Goal: Task Accomplishment & Management: Complete application form

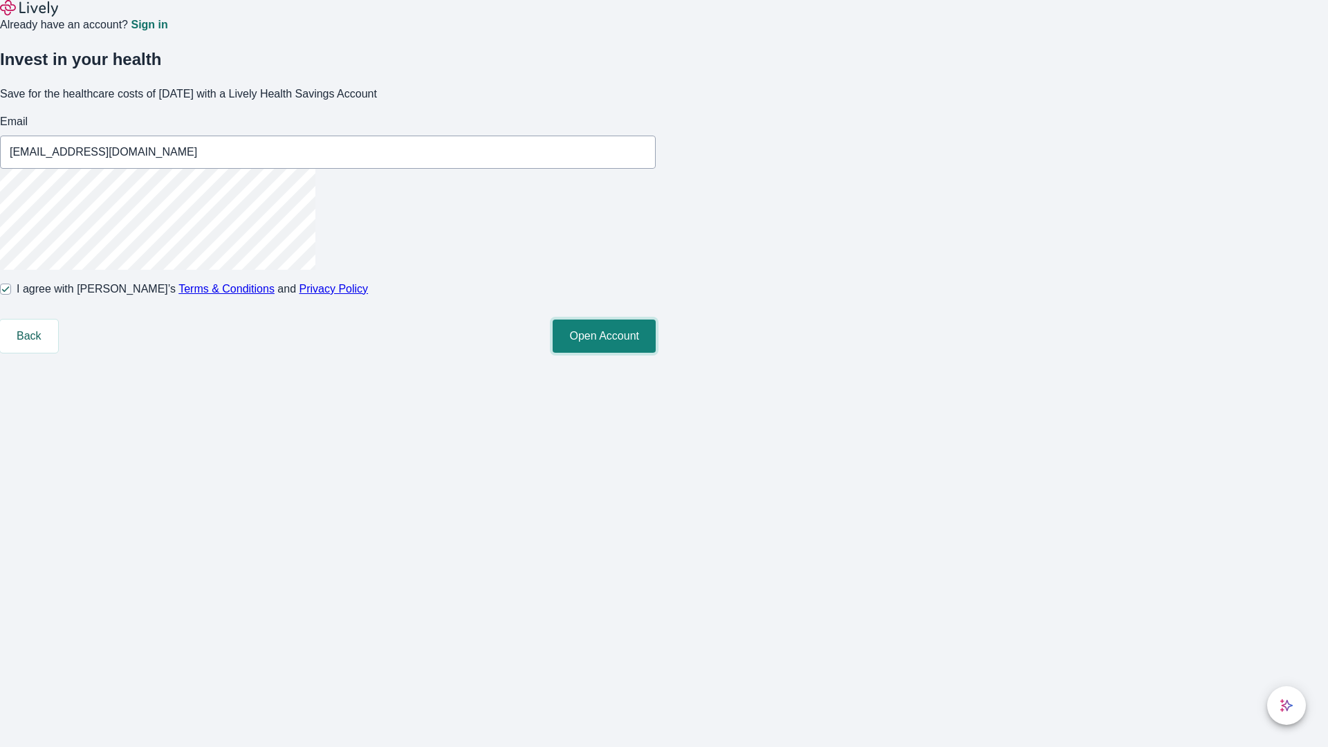
click at [656, 353] on button "Open Account" at bounding box center [604, 336] width 103 height 33
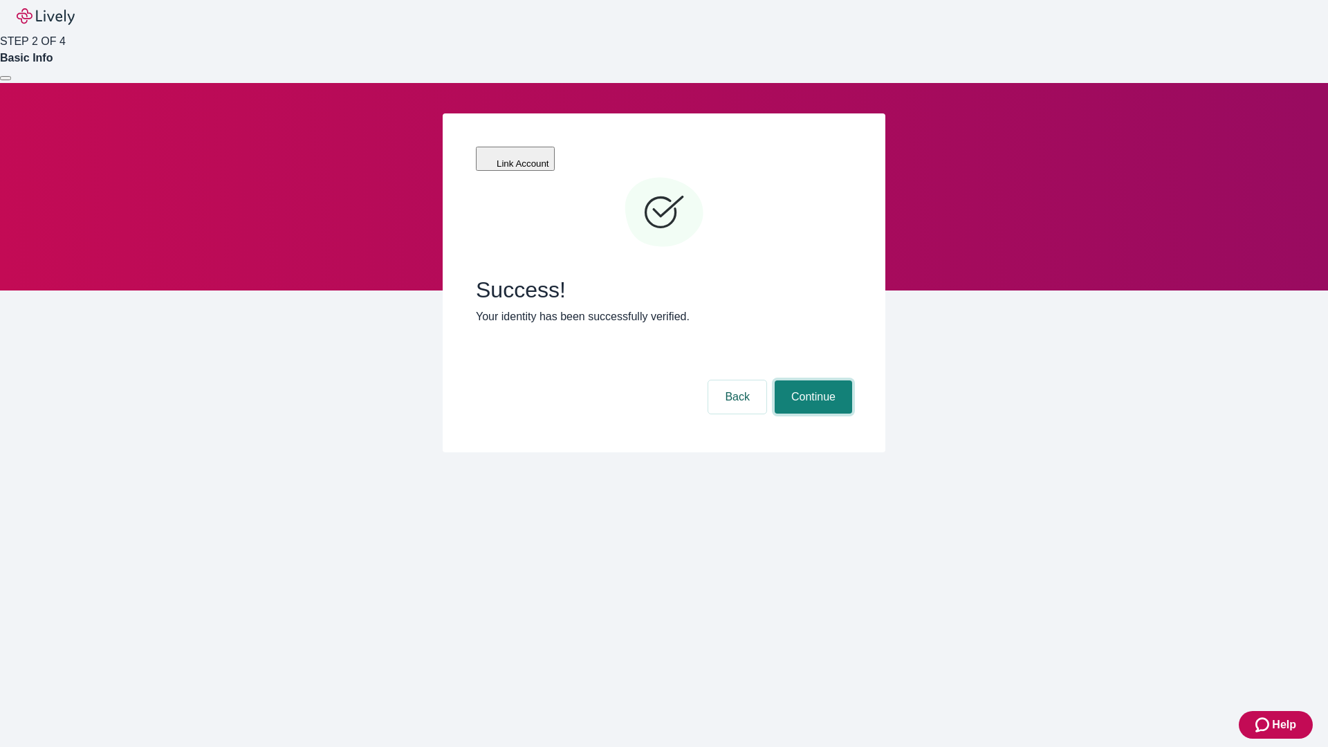
click at [811, 380] on button "Continue" at bounding box center [813, 396] width 77 height 33
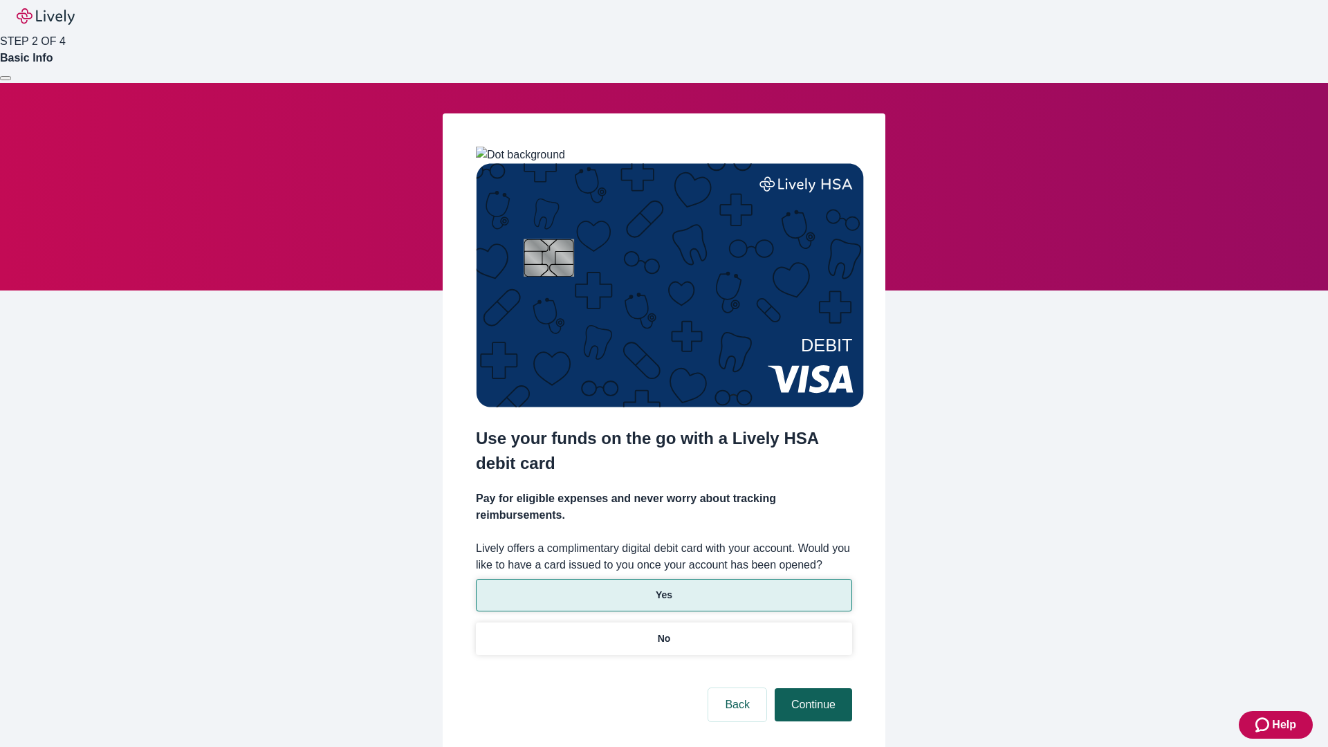
click at [663, 632] on p "No" at bounding box center [664, 639] width 13 height 15
click at [811, 688] on button "Continue" at bounding box center [813, 704] width 77 height 33
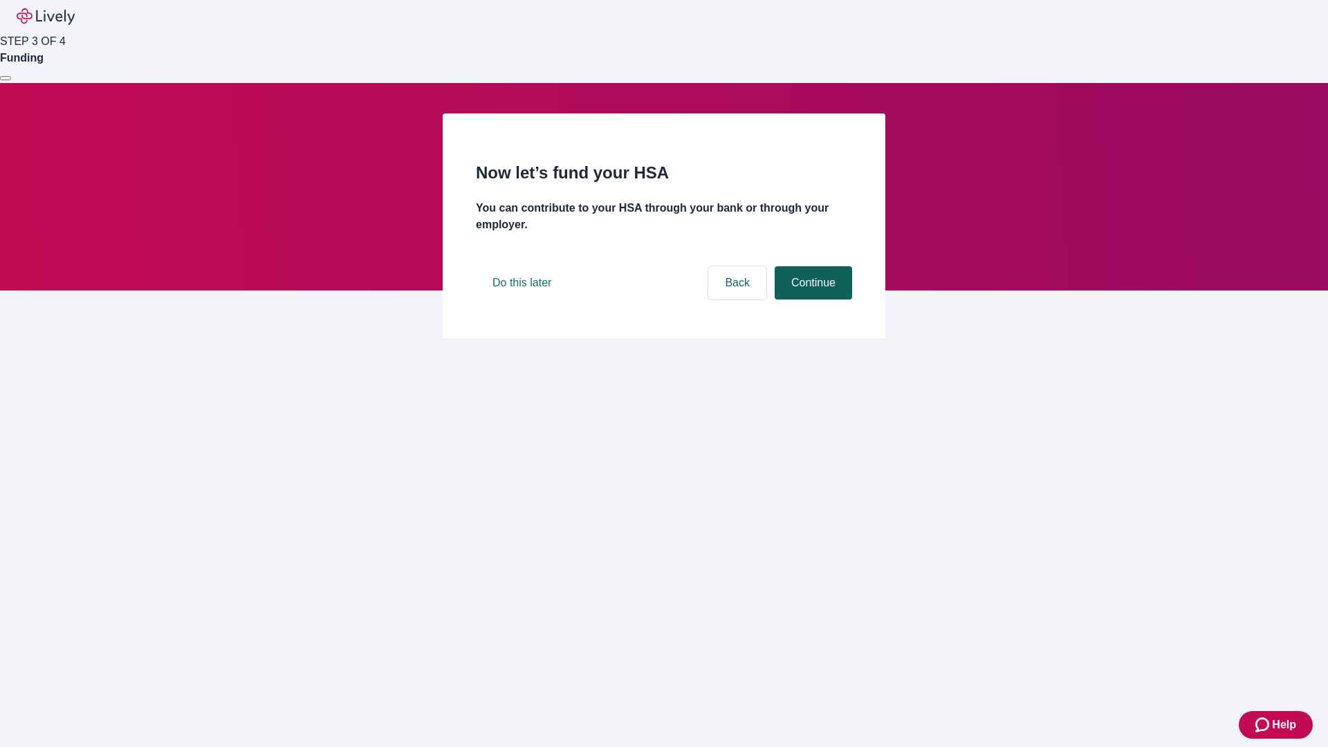
click at [811, 300] on button "Continue" at bounding box center [813, 282] width 77 height 33
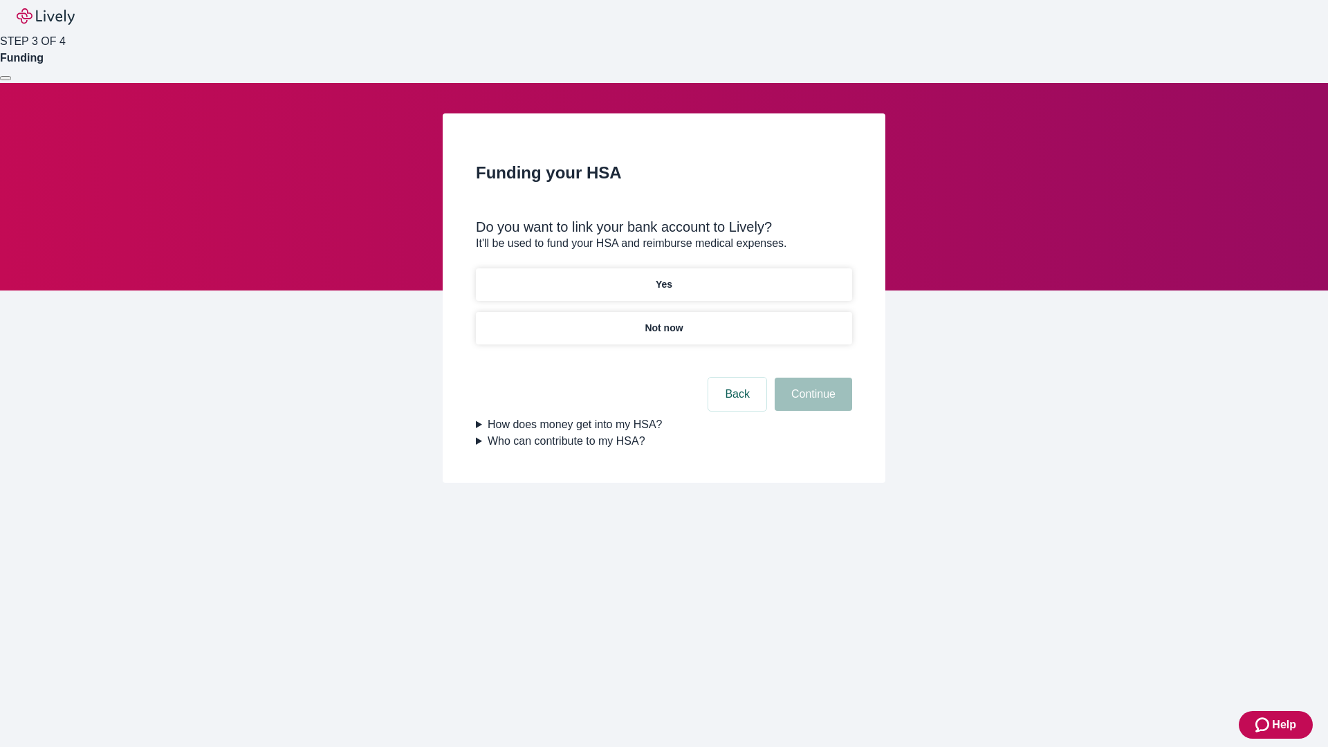
click at [663, 277] on p "Yes" at bounding box center [664, 284] width 17 height 15
click at [811, 378] on button "Continue" at bounding box center [813, 394] width 77 height 33
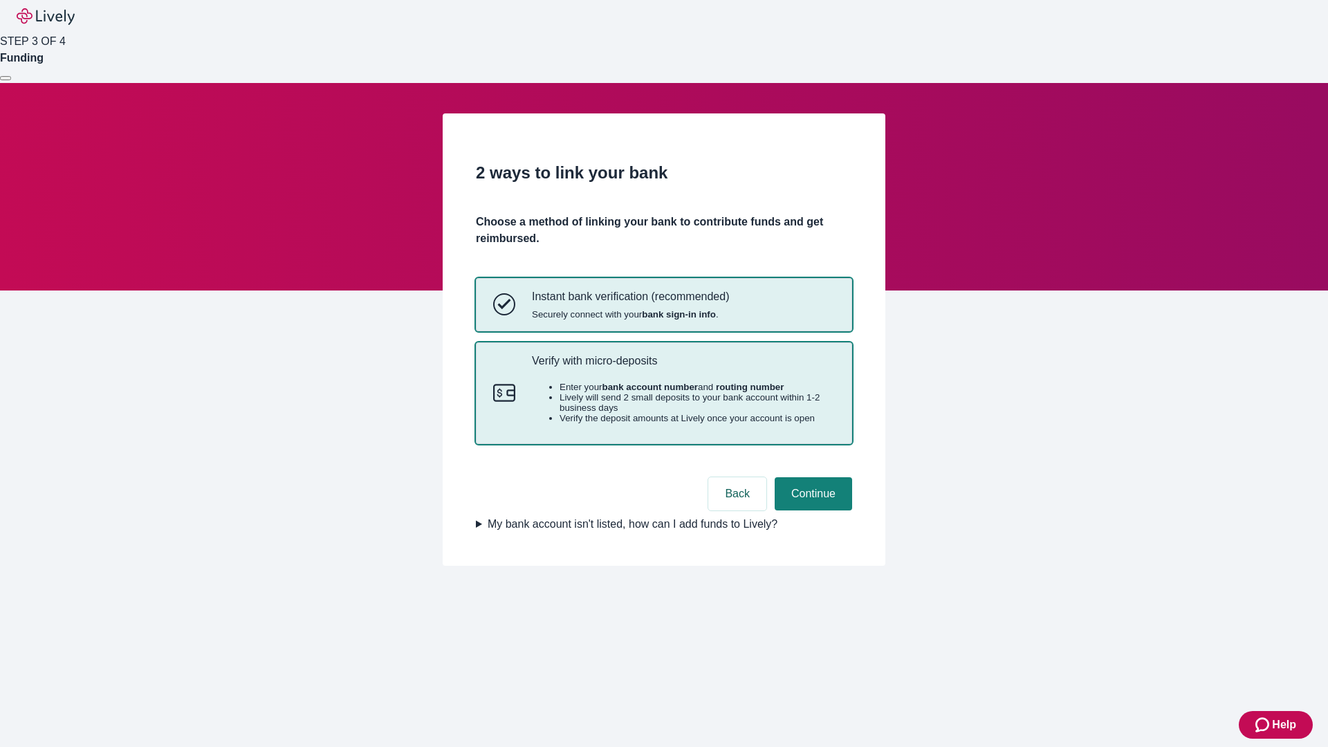
click at [683, 367] on p "Verify with micro-deposits" at bounding box center [683, 360] width 303 height 13
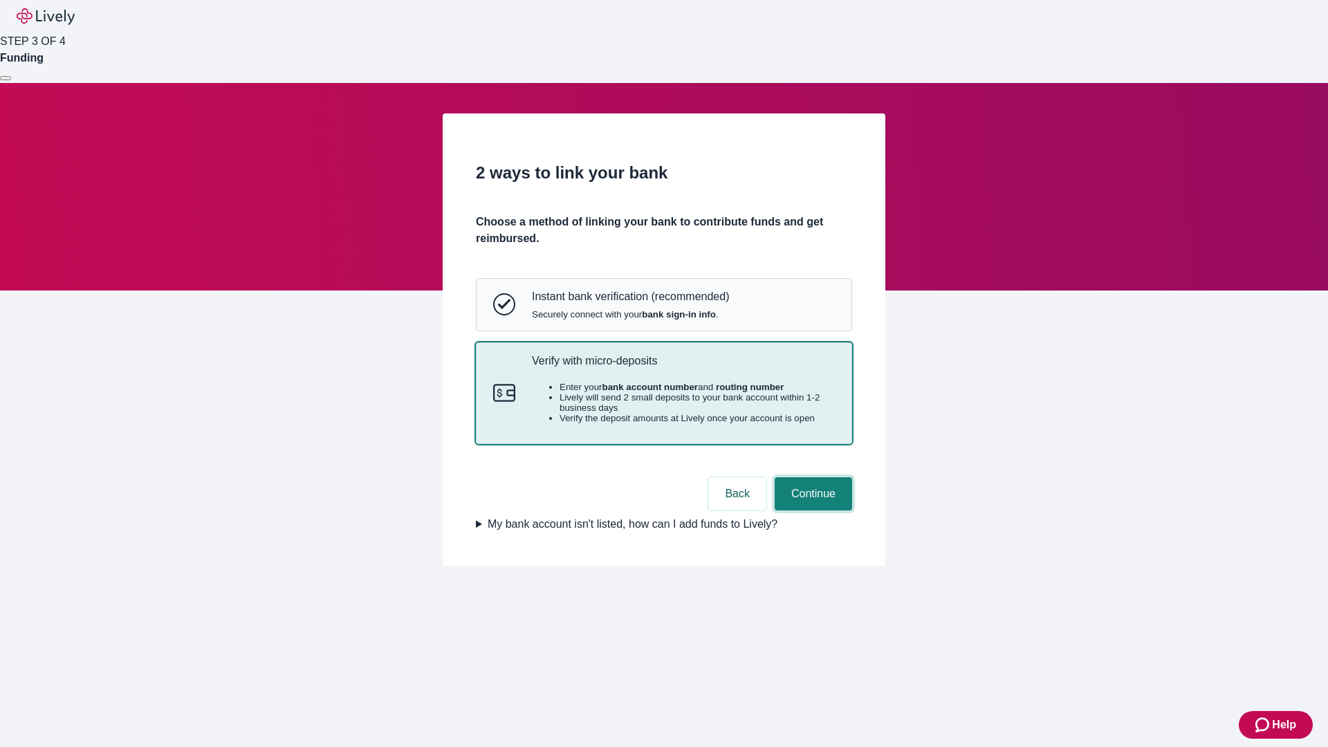
click at [811, 510] on button "Continue" at bounding box center [813, 493] width 77 height 33
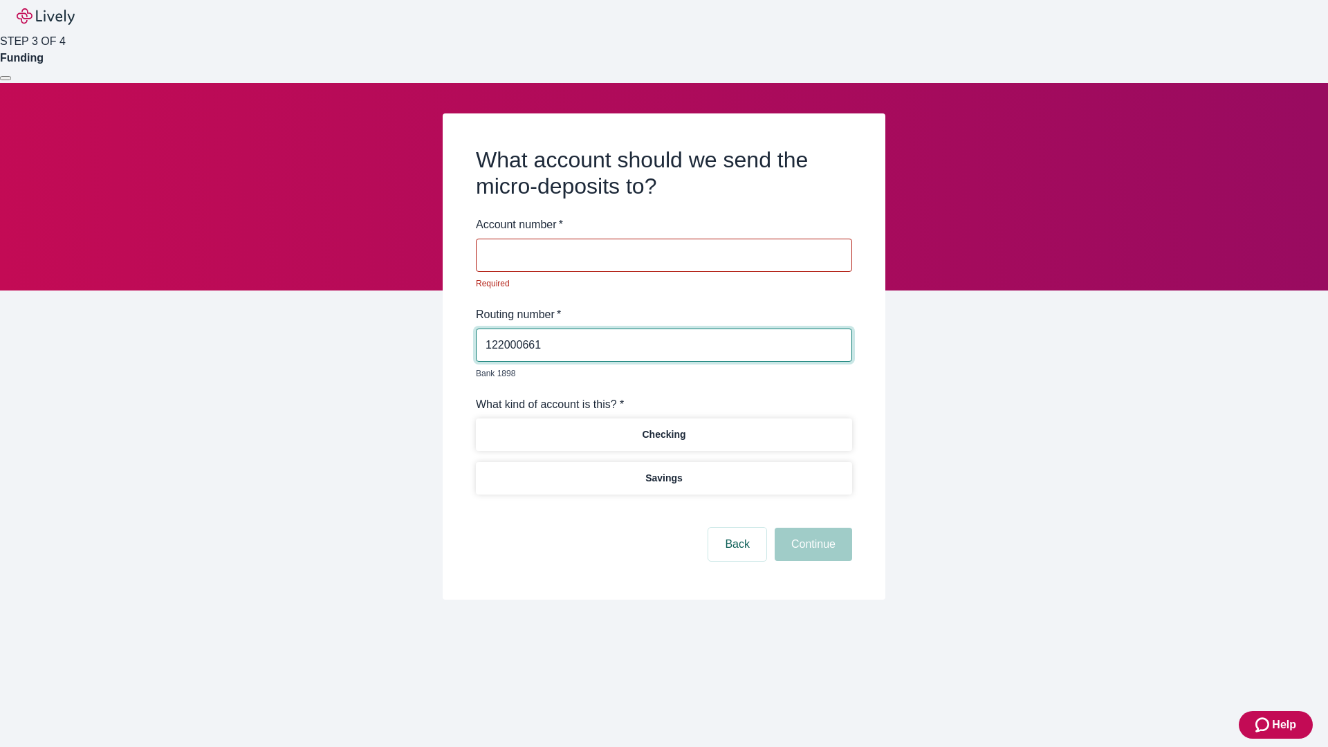
type input "122000661"
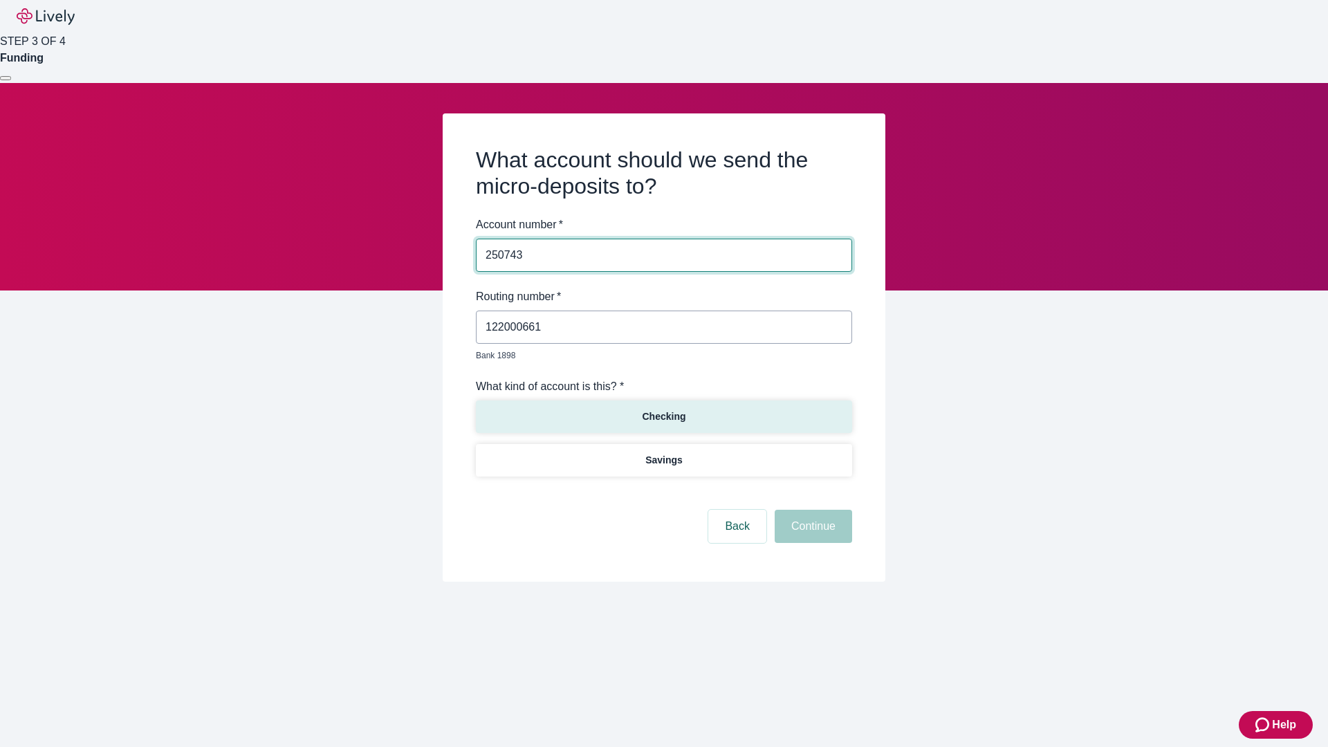
type input "250743"
click at [663, 410] on p "Checking" at bounding box center [664, 417] width 44 height 15
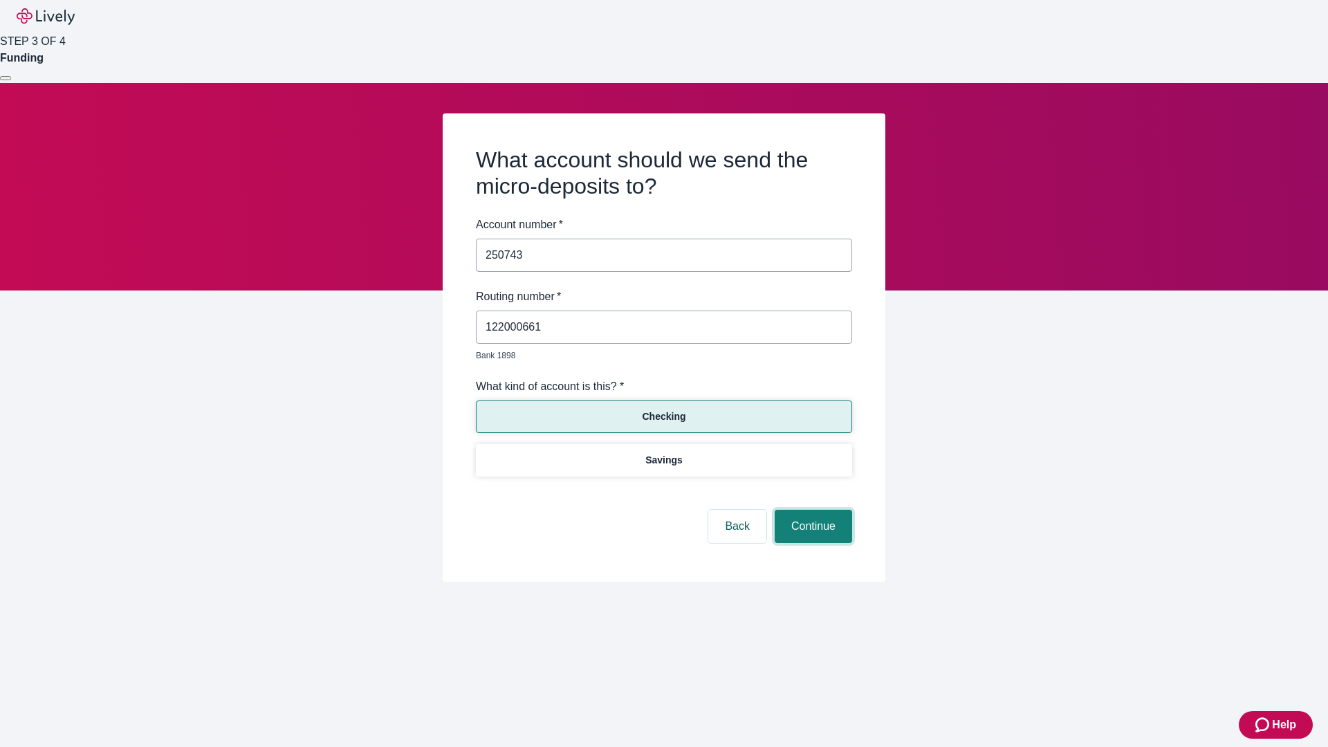
click at [811, 510] on button "Continue" at bounding box center [813, 526] width 77 height 33
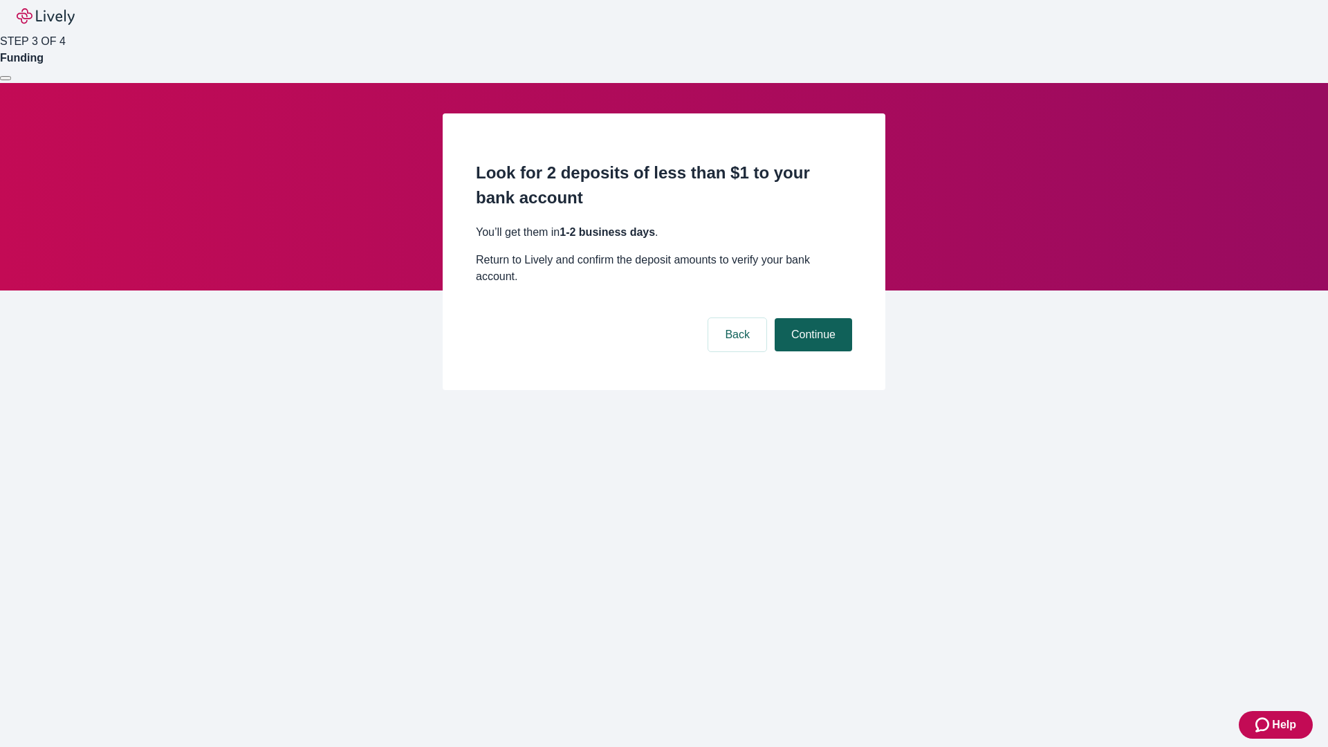
click at [811, 318] on button "Continue" at bounding box center [813, 334] width 77 height 33
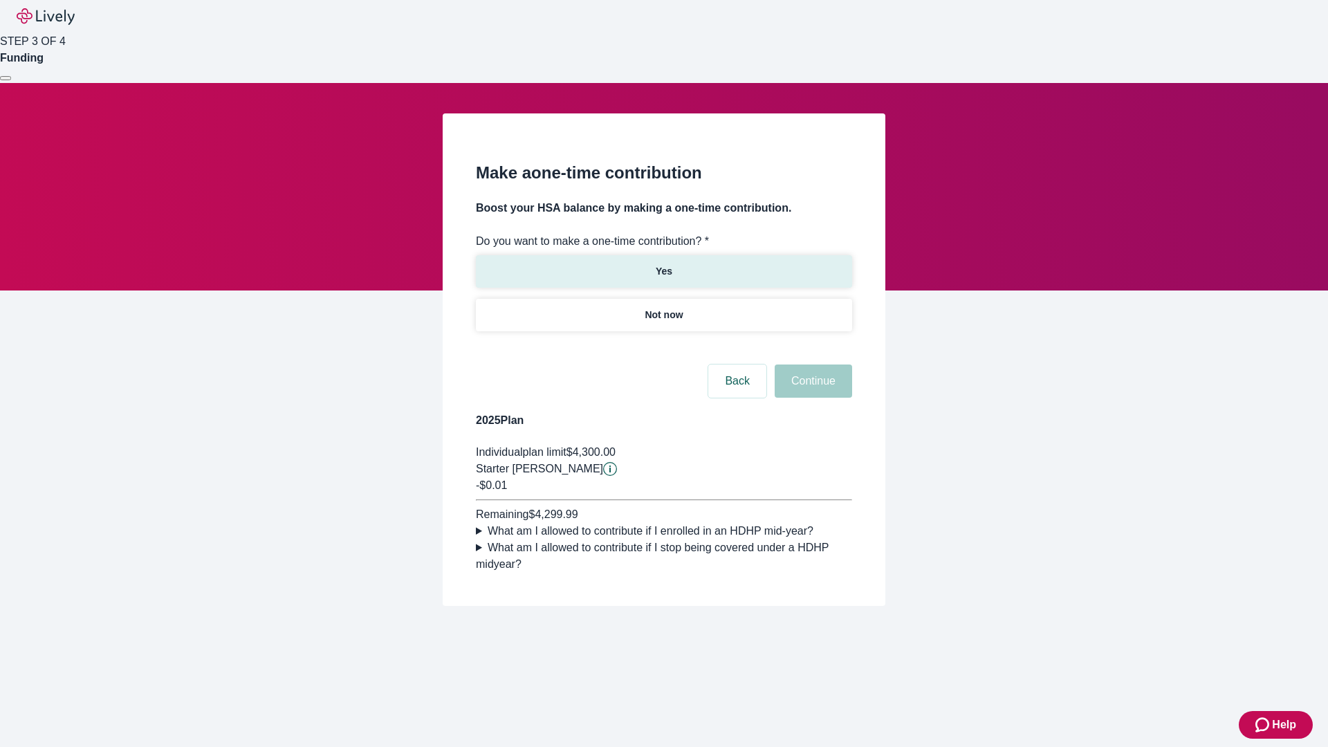
click at [663, 264] on p "Yes" at bounding box center [664, 271] width 17 height 15
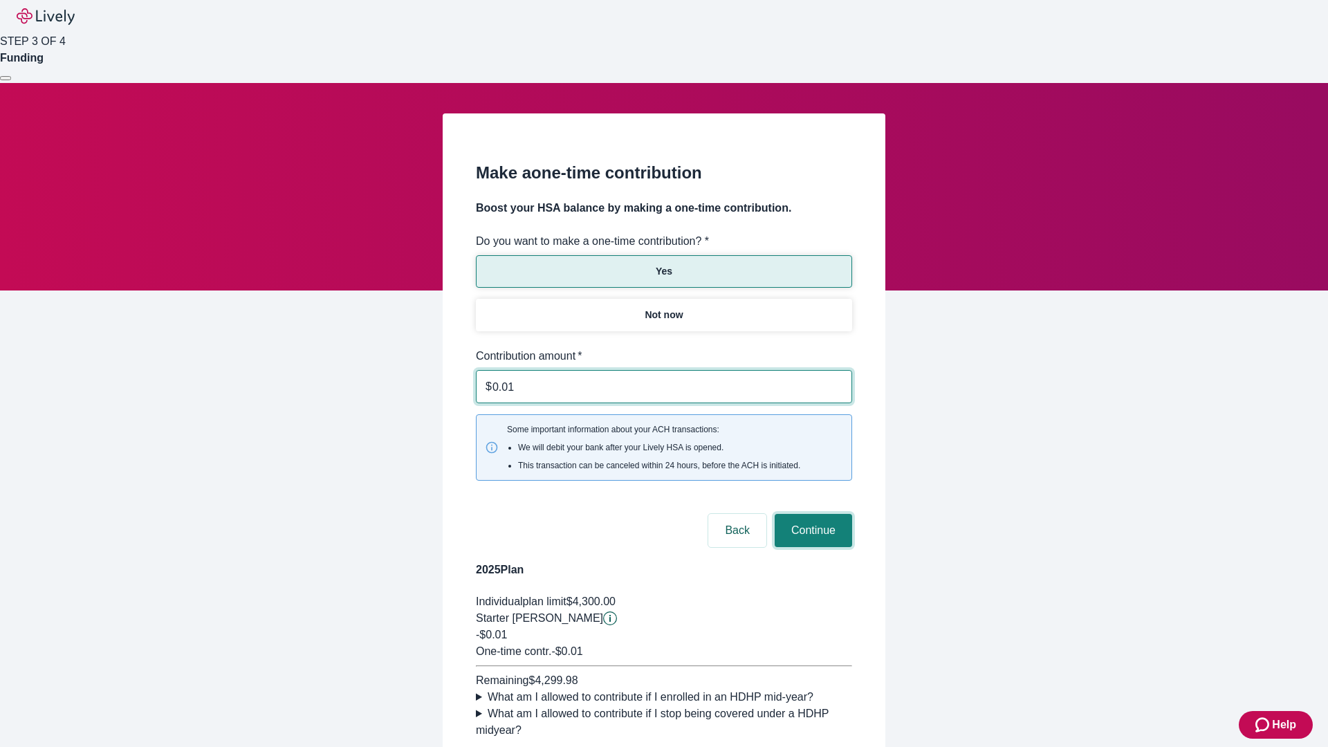
click at [811, 514] on button "Continue" at bounding box center [813, 530] width 77 height 33
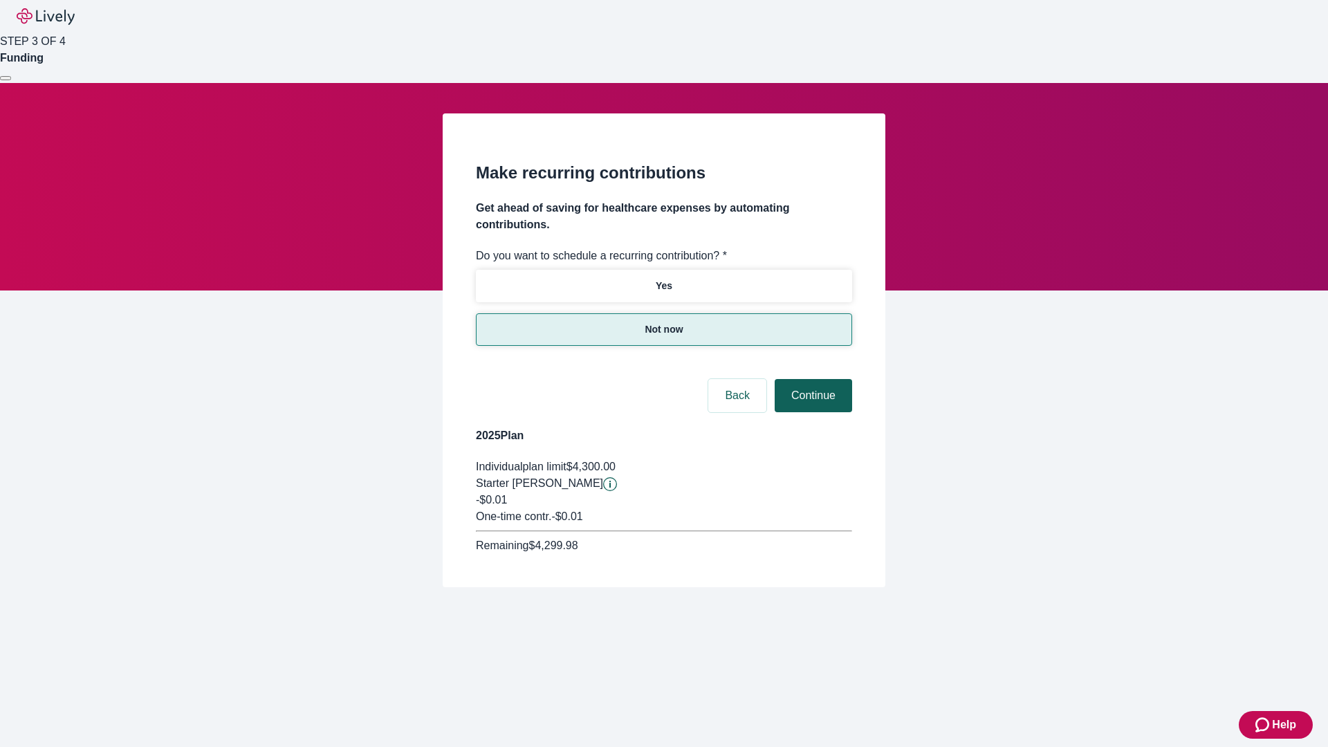
click at [811, 379] on button "Continue" at bounding box center [813, 395] width 77 height 33
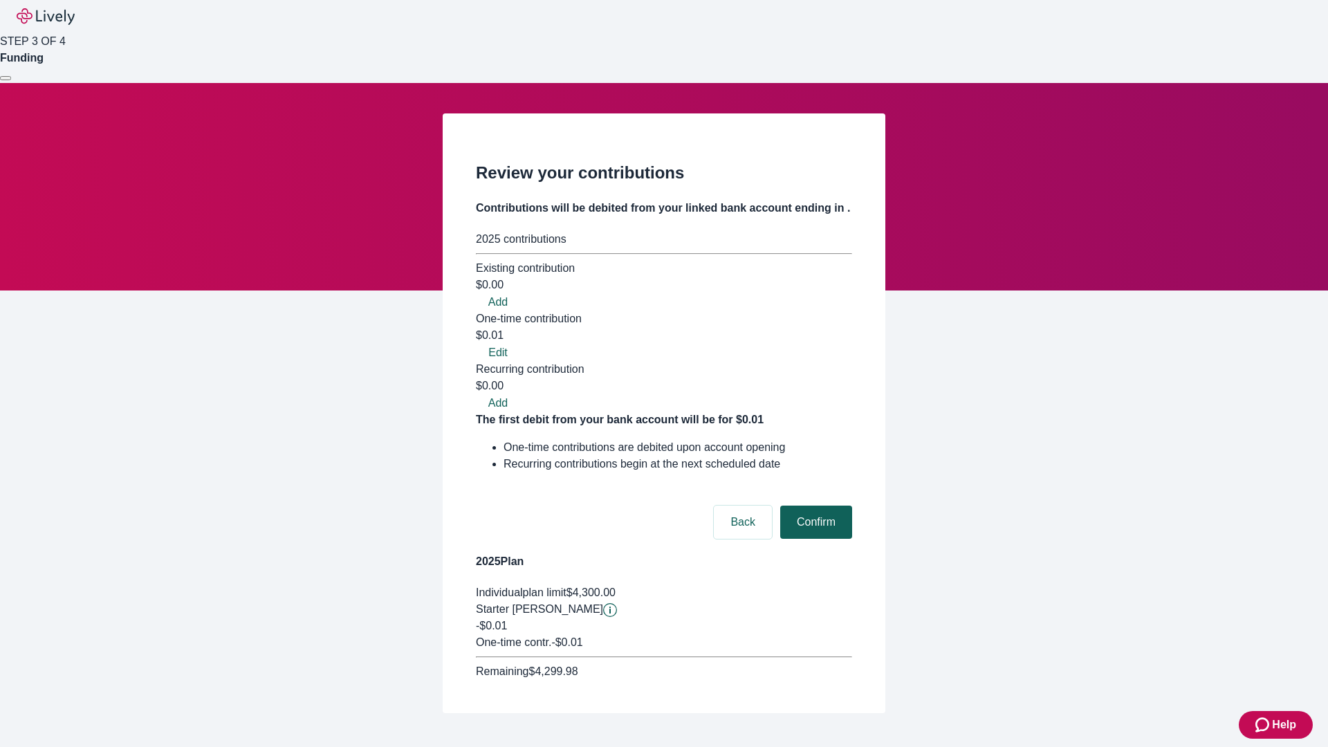
click at [814, 506] on button "Confirm" at bounding box center [816, 522] width 72 height 33
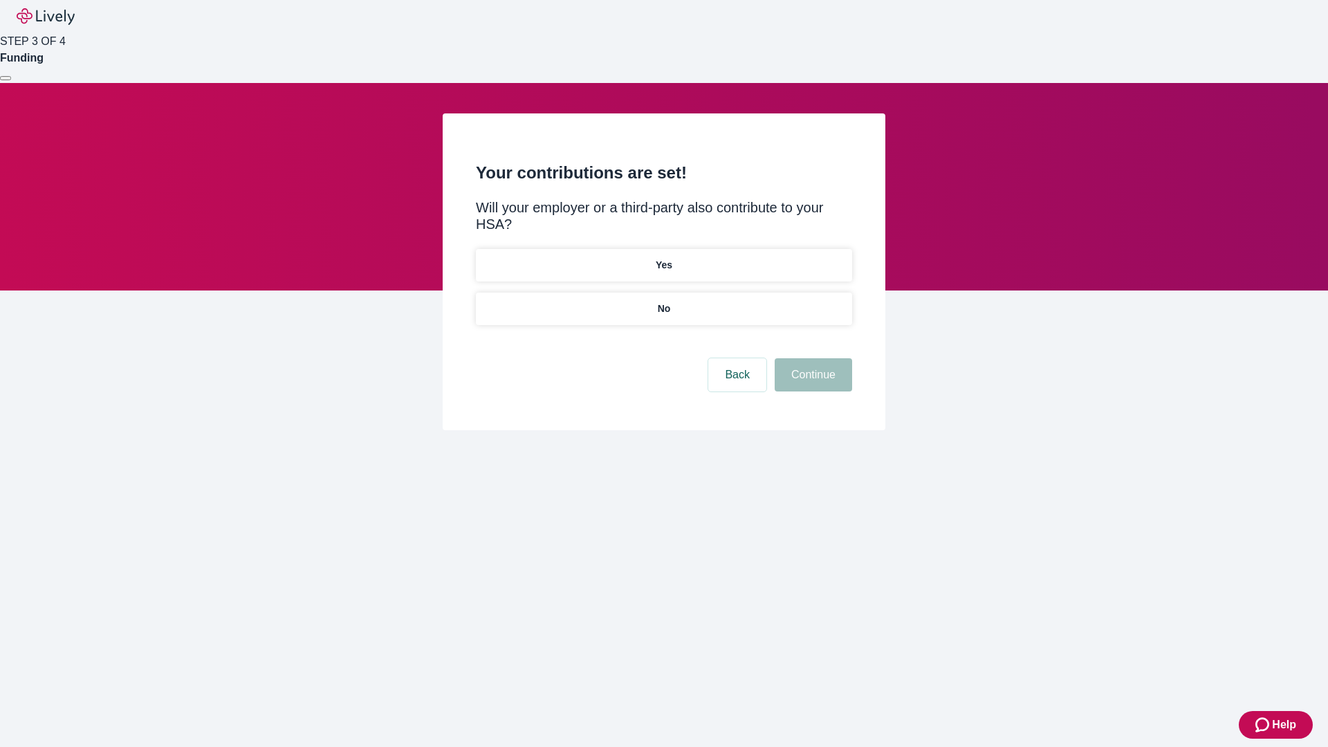
click at [663, 302] on p "No" at bounding box center [664, 309] width 13 height 15
click at [811, 358] on button "Continue" at bounding box center [813, 374] width 77 height 33
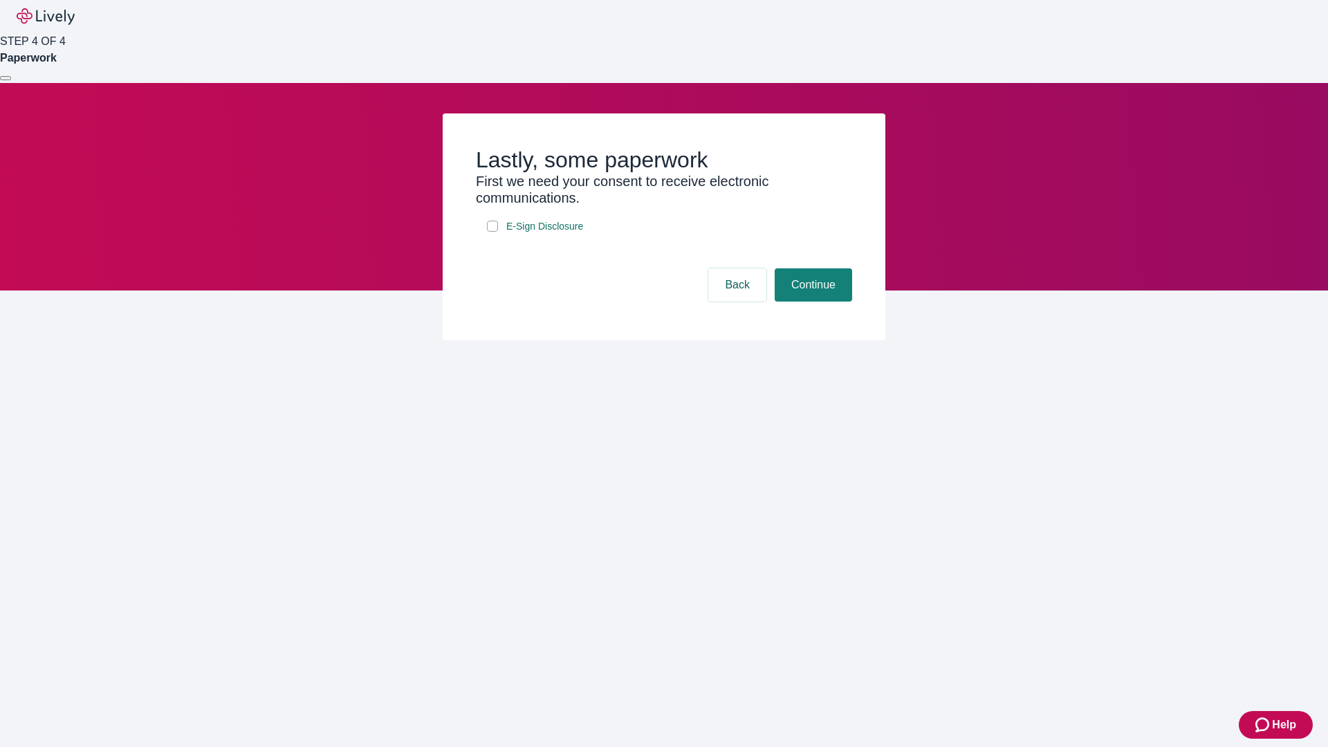
click at [493, 232] on input "E-Sign Disclosure" at bounding box center [492, 226] width 11 height 11
checkbox input "true"
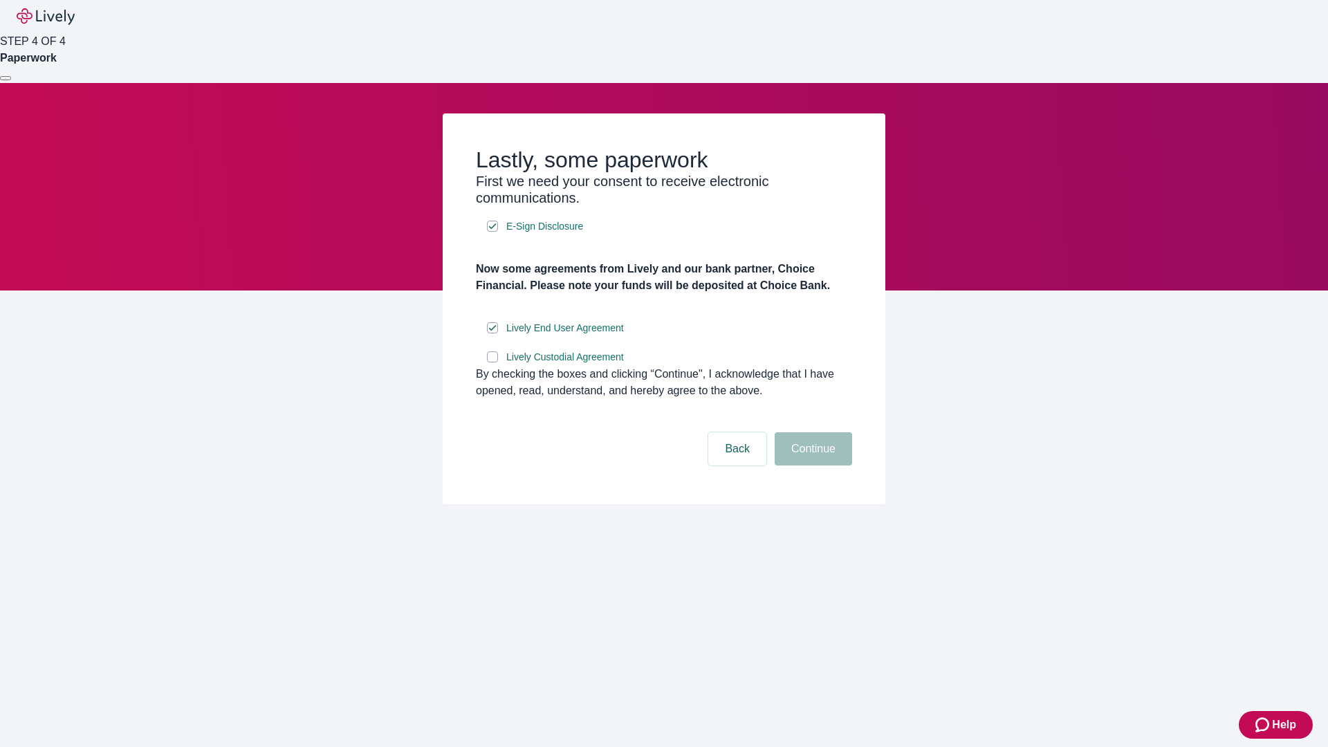
click at [493, 362] on input "Lively Custodial Agreement" at bounding box center [492, 356] width 11 height 11
checkbox input "true"
click at [811, 466] on button "Continue" at bounding box center [813, 448] width 77 height 33
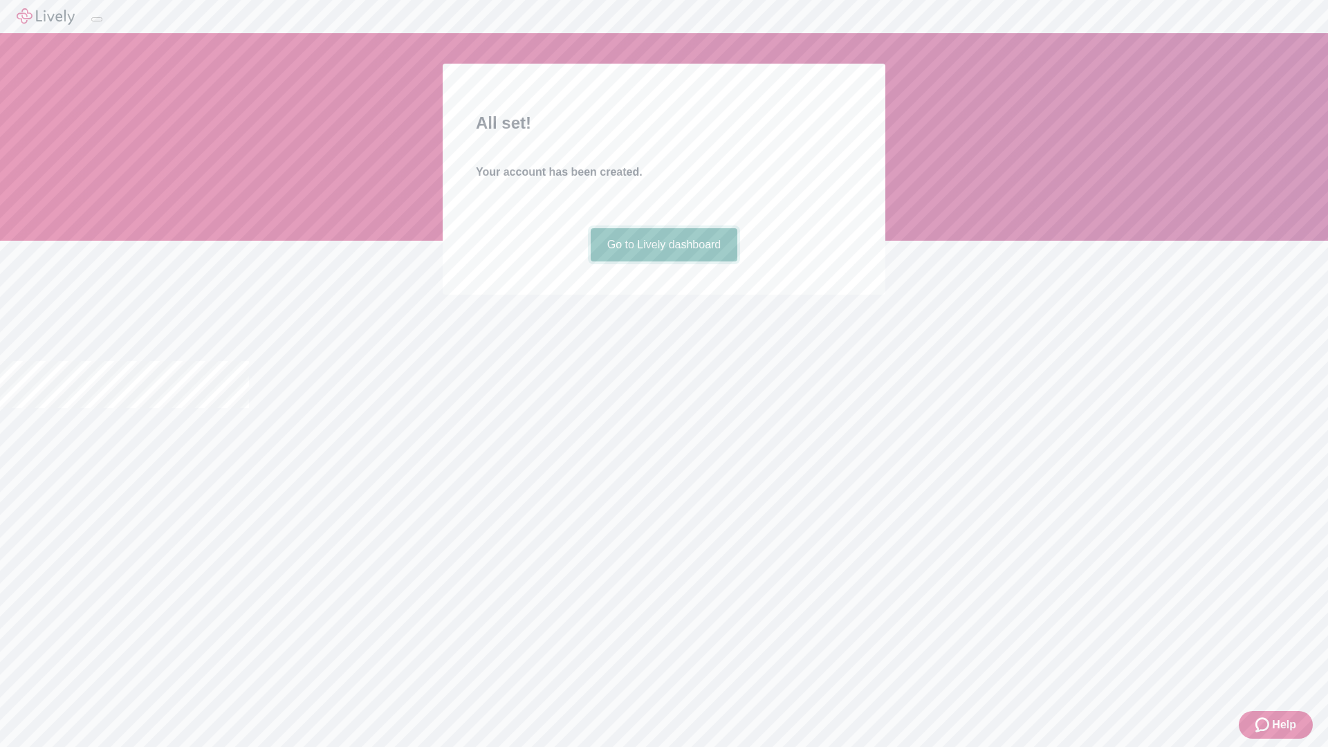
click at [663, 261] on link "Go to Lively dashboard" at bounding box center [664, 244] width 147 height 33
